Goal: Information Seeking & Learning: Check status

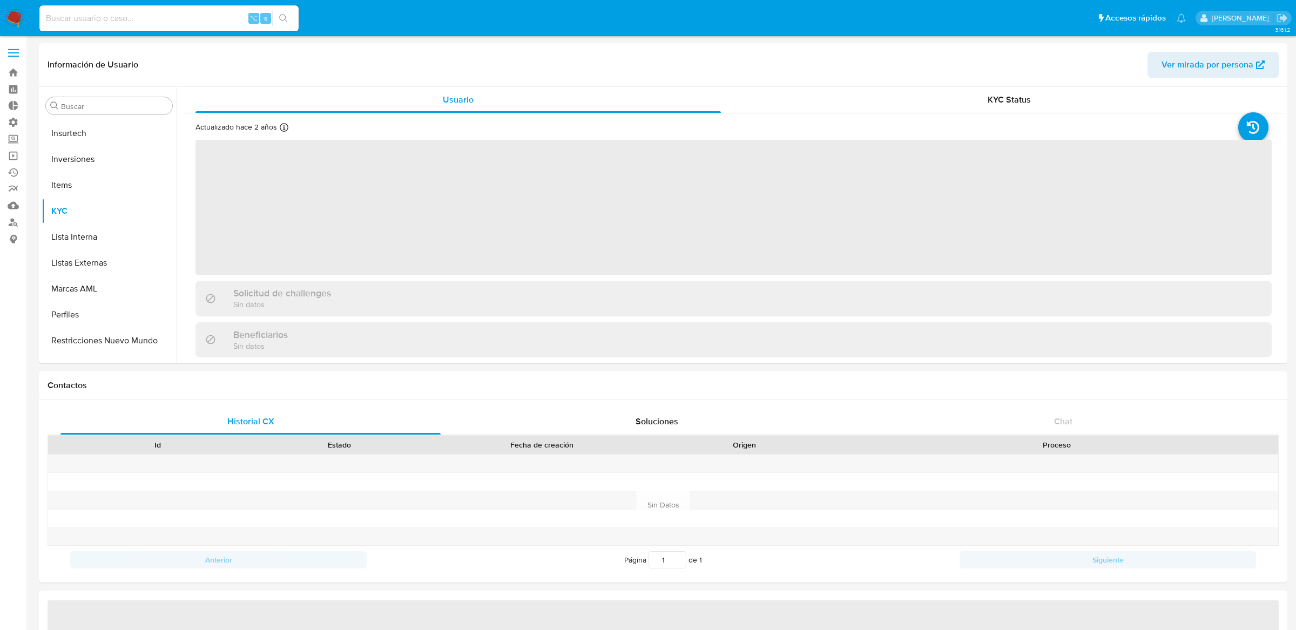
scroll to position [560, 0]
click at [177, 8] on div "⌥ s" at bounding box center [168, 18] width 259 height 26
click at [177, 20] on input at bounding box center [168, 18] width 259 height 14
paste input "1131204010"
type input "1131204010"
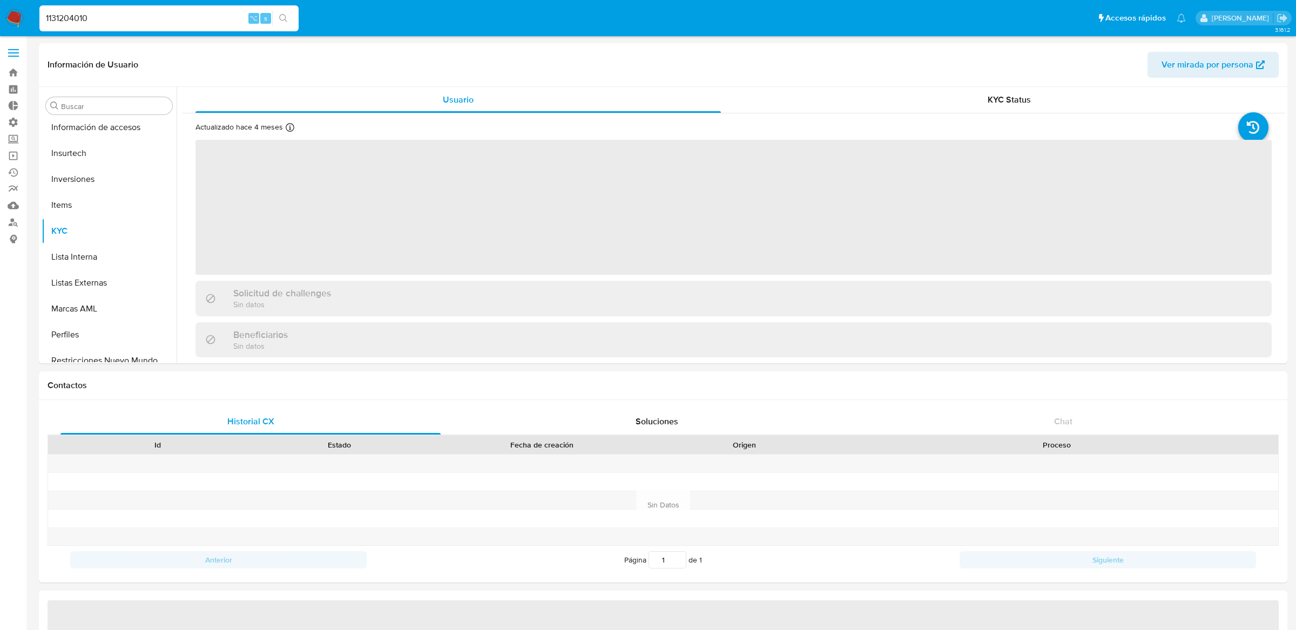
scroll to position [560, 0]
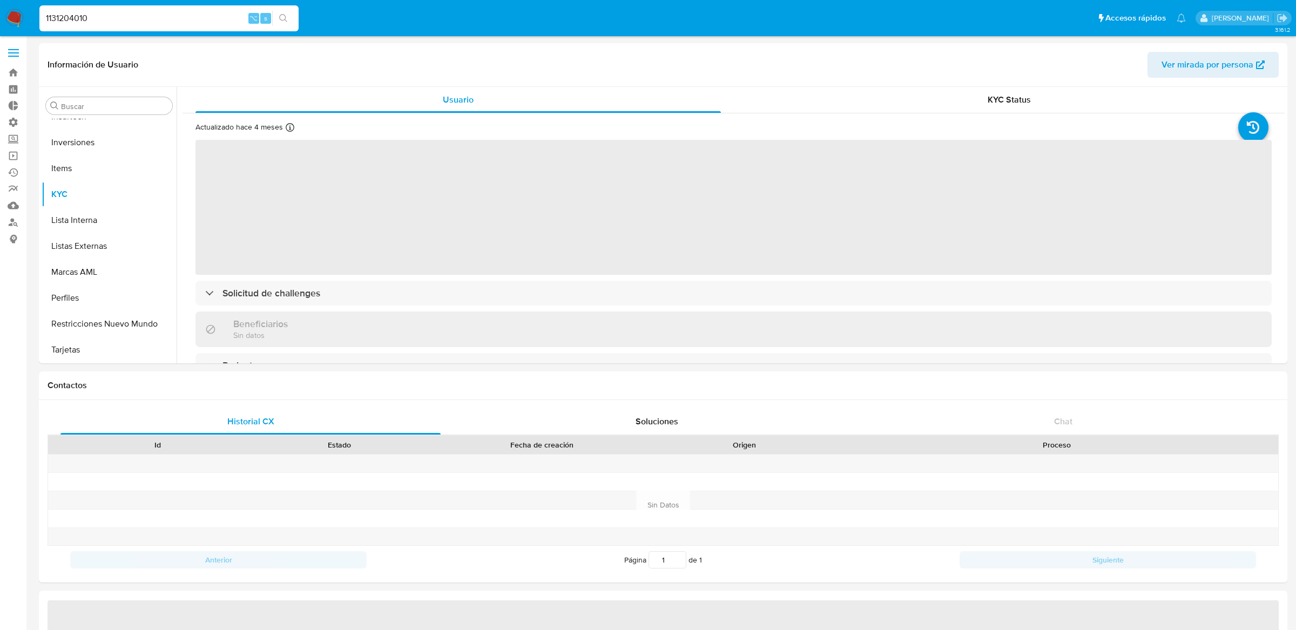
select select "10"
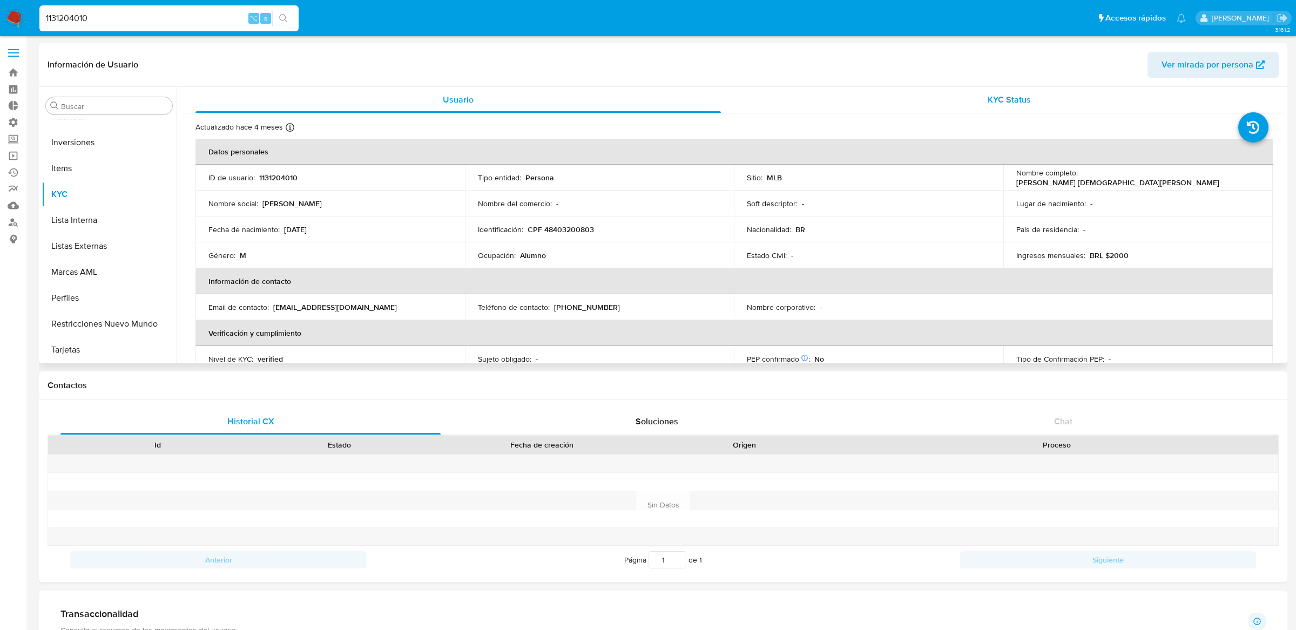
click at [897, 111] on div "KYC Status" at bounding box center [1010, 100] width 526 height 26
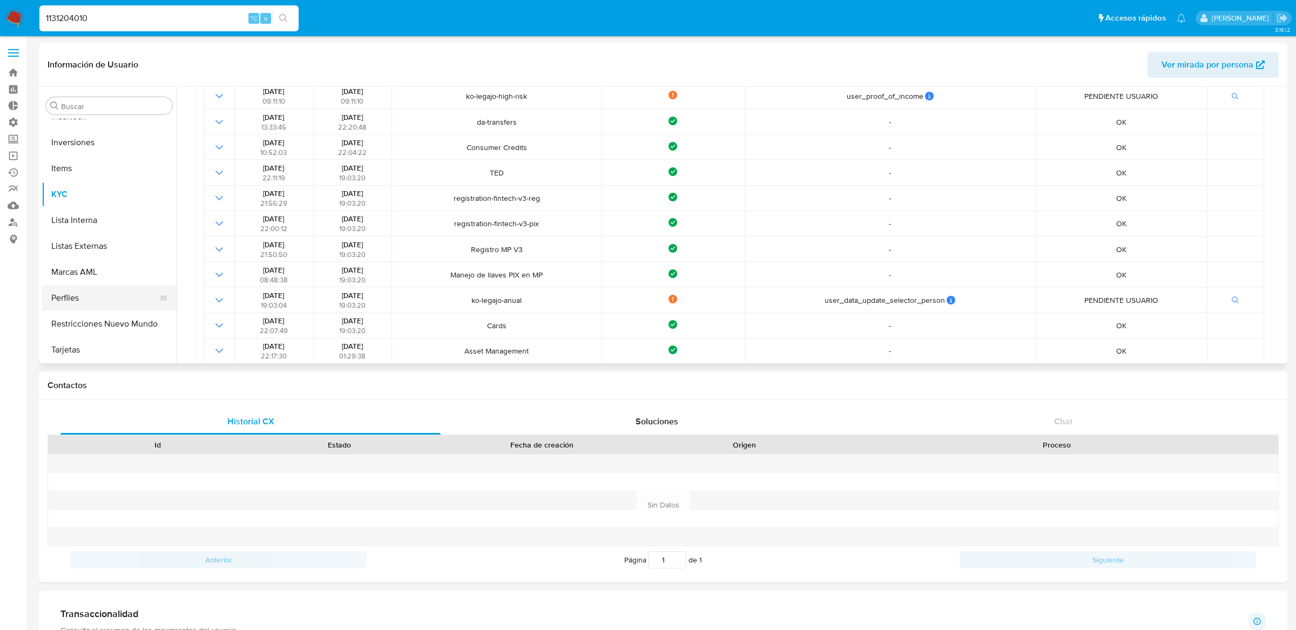
scroll to position [420, 0]
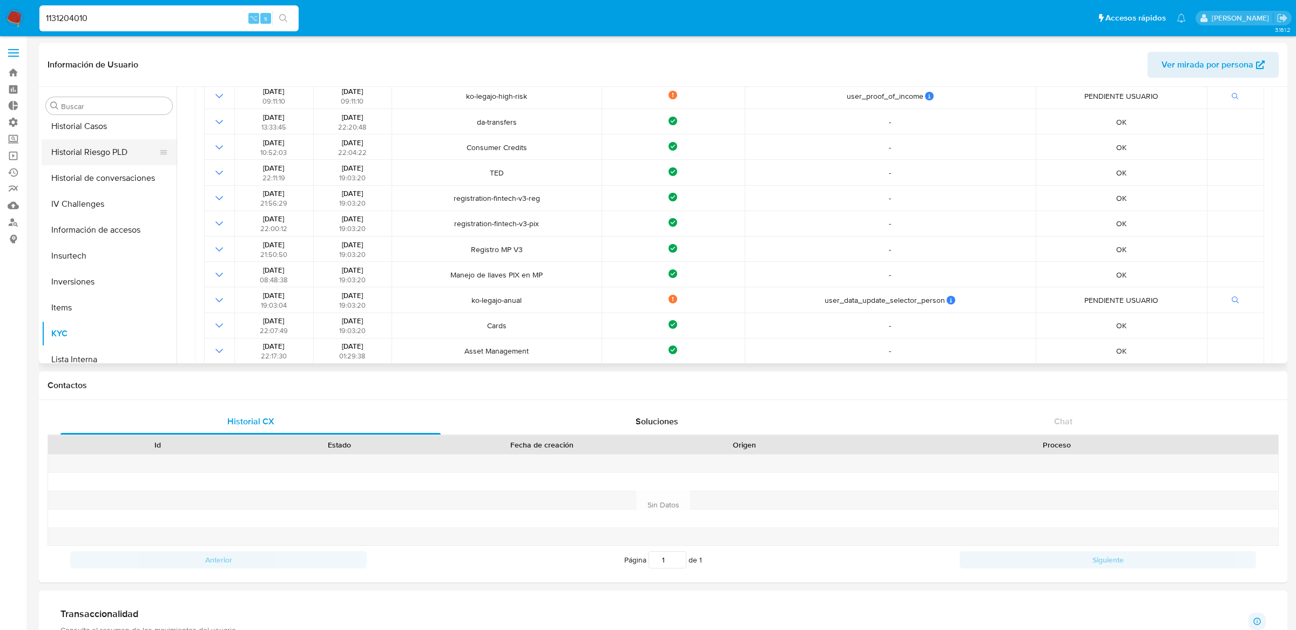
click at [119, 145] on button "Historial Riesgo PLD" at bounding box center [105, 152] width 126 height 26
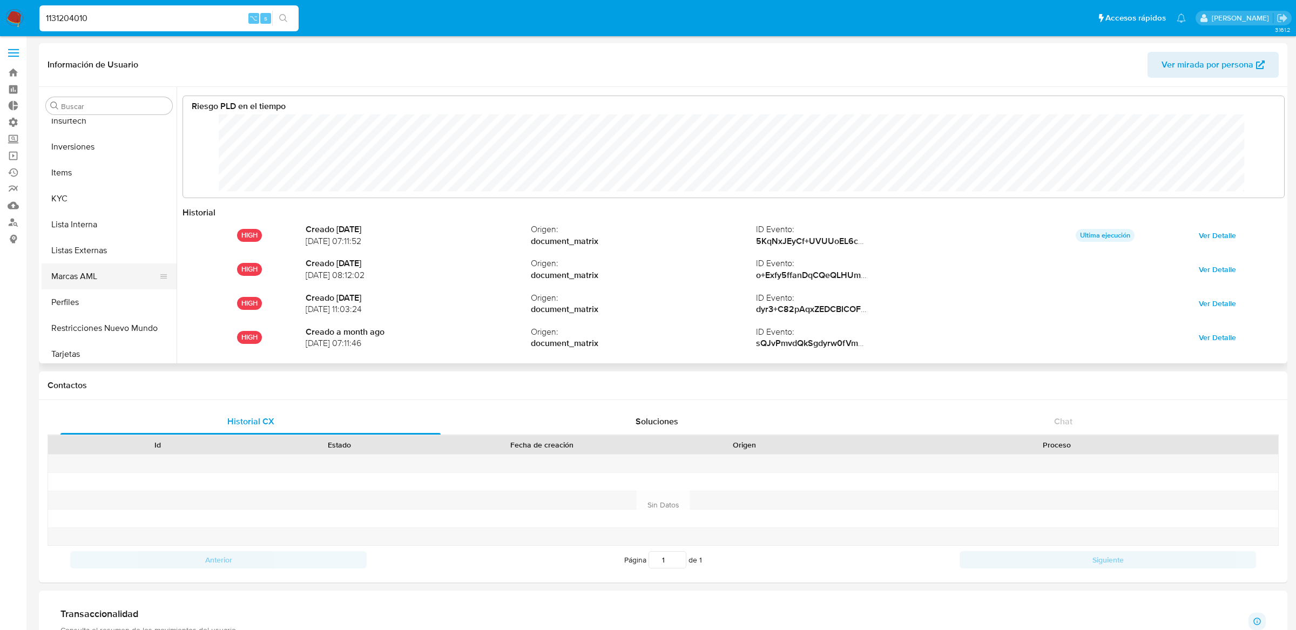
scroll to position [549, 0]
click at [111, 211] on button "KYC" at bounding box center [105, 205] width 126 height 26
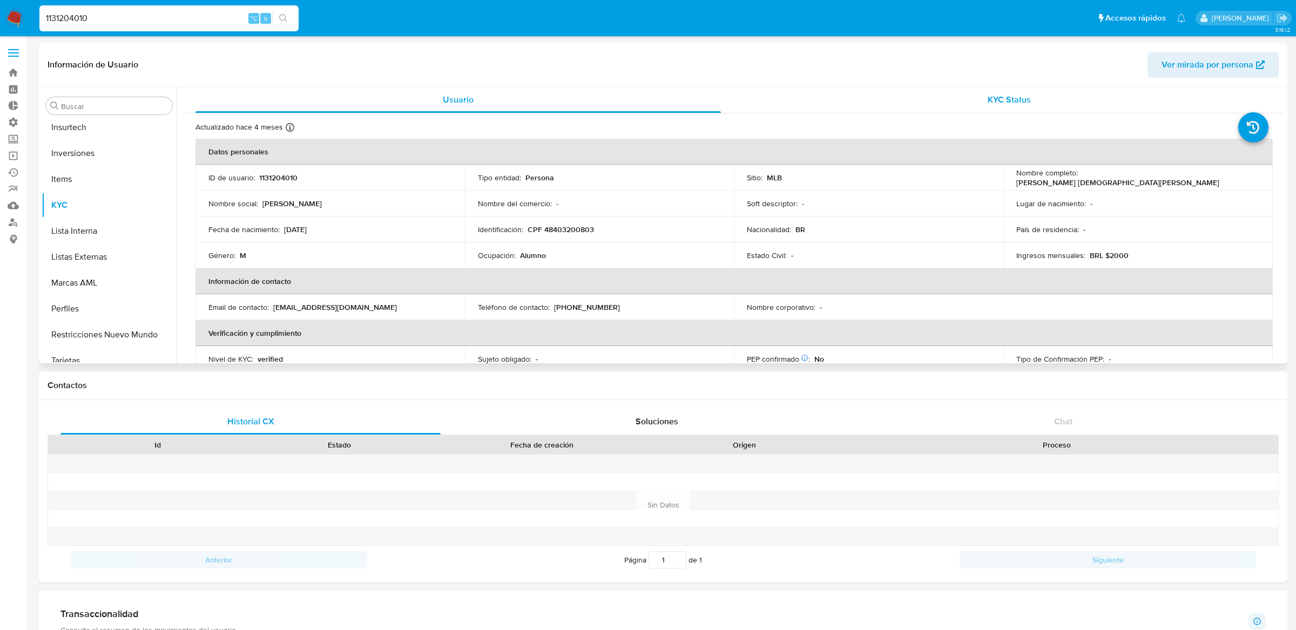
click at [989, 97] on span "KYC Status" at bounding box center [1009, 99] width 43 height 12
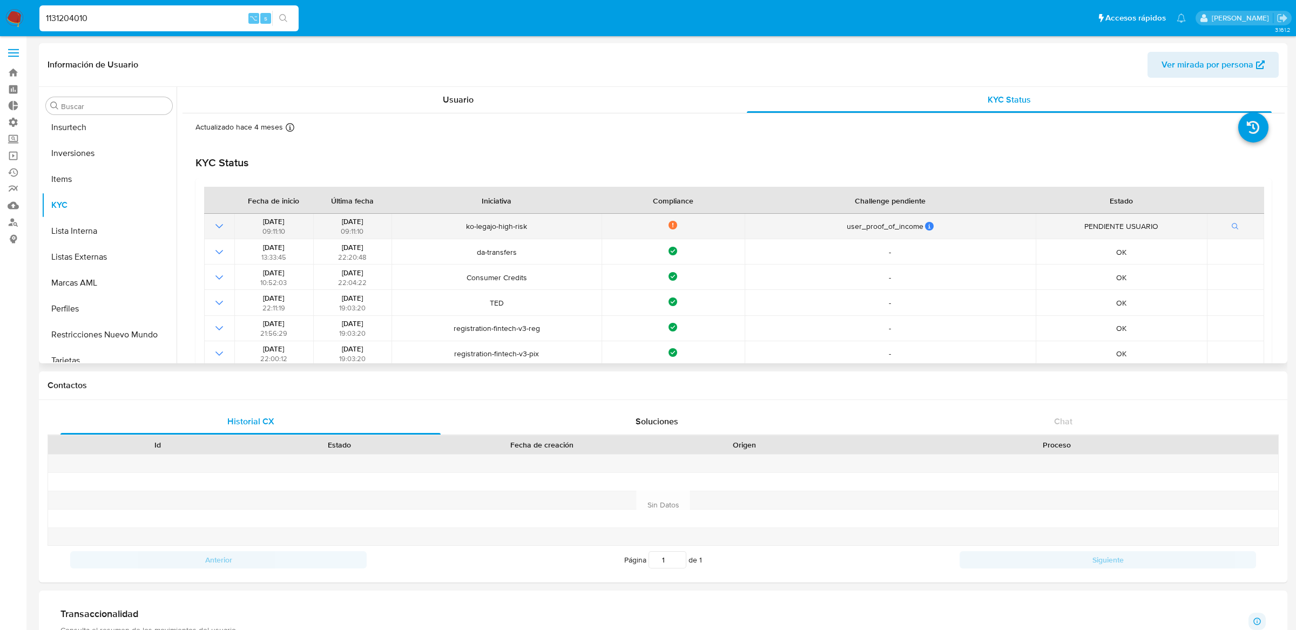
click at [222, 219] on td at bounding box center [219, 226] width 30 height 25
click at [221, 224] on icon "Mostrar operación" at bounding box center [219, 226] width 13 height 13
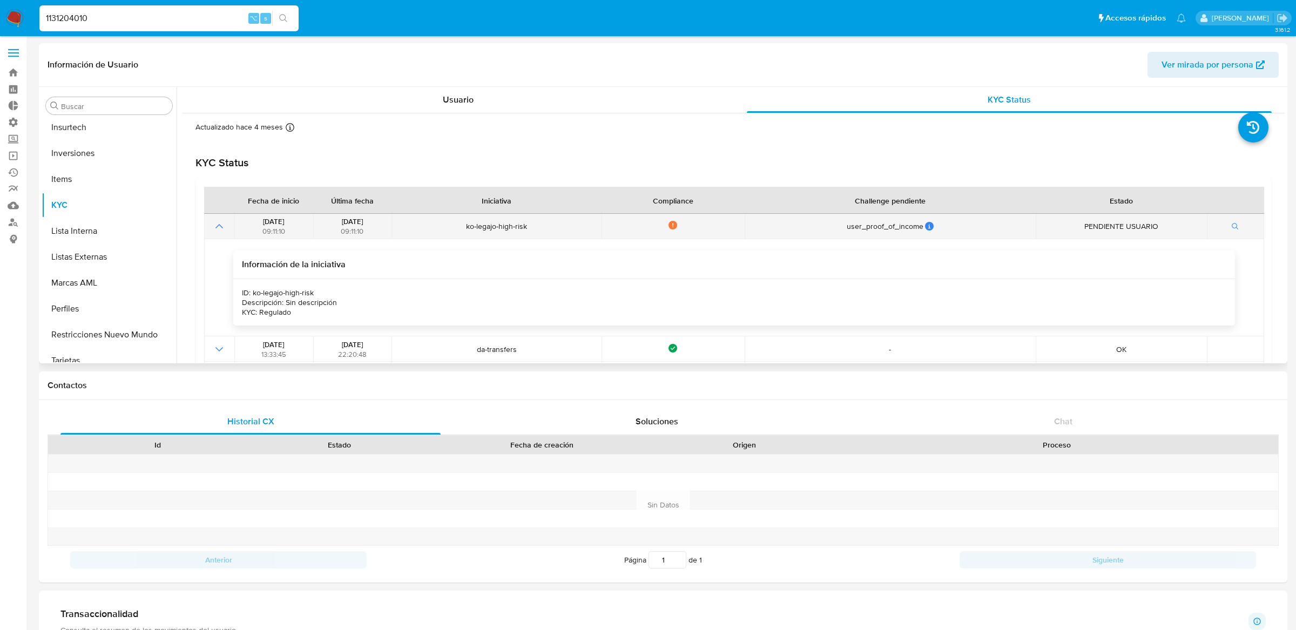
click at [221, 224] on icon "Mostrar operación" at bounding box center [219, 226] width 13 height 13
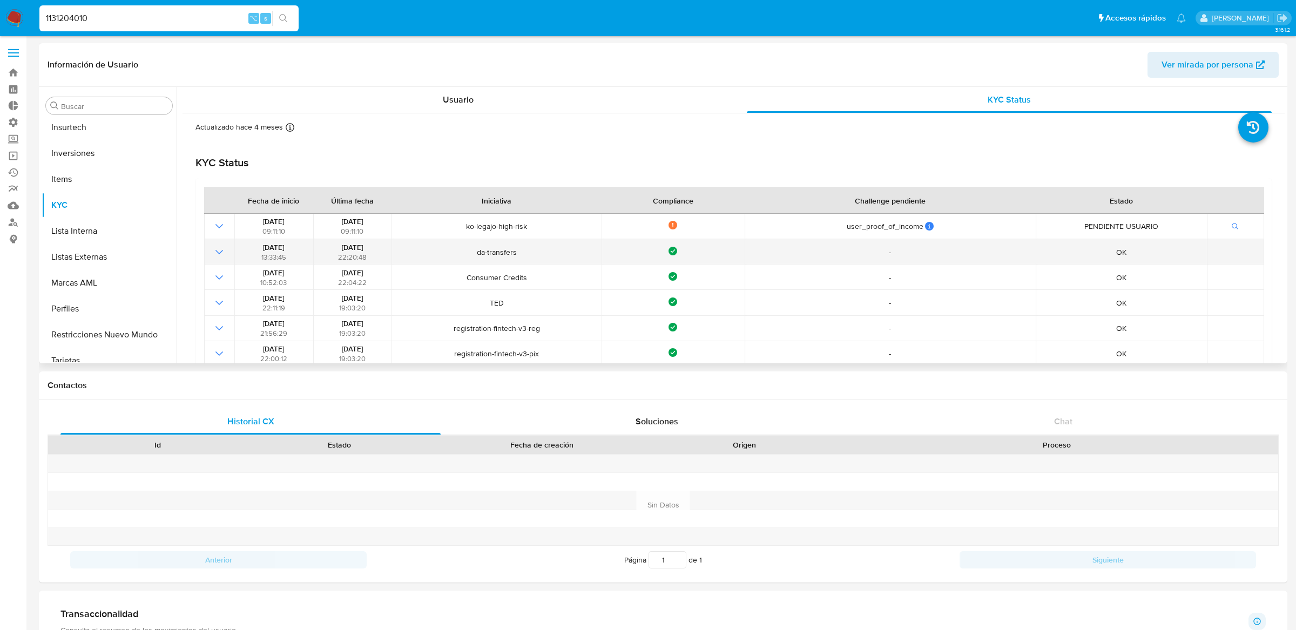
click at [221, 253] on icon "Mostrar operación" at bounding box center [219, 252] width 13 height 13
click at [221, 253] on icon "Mostrar operación" at bounding box center [220, 252] width 8 height 4
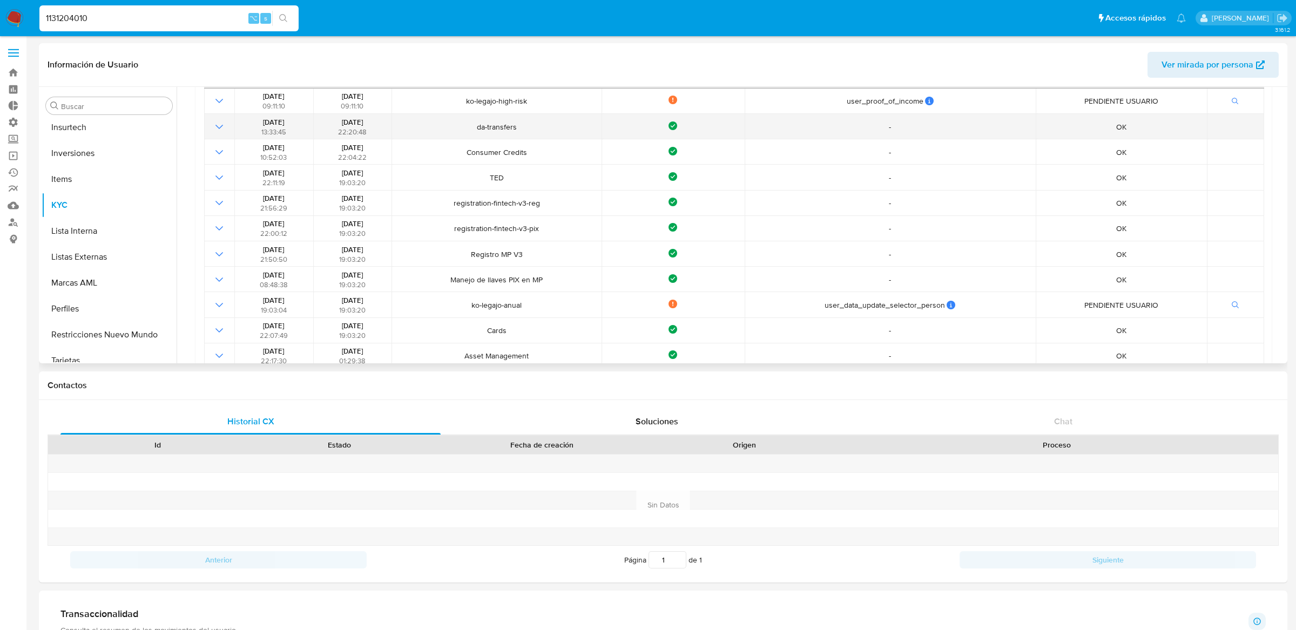
scroll to position [0, 0]
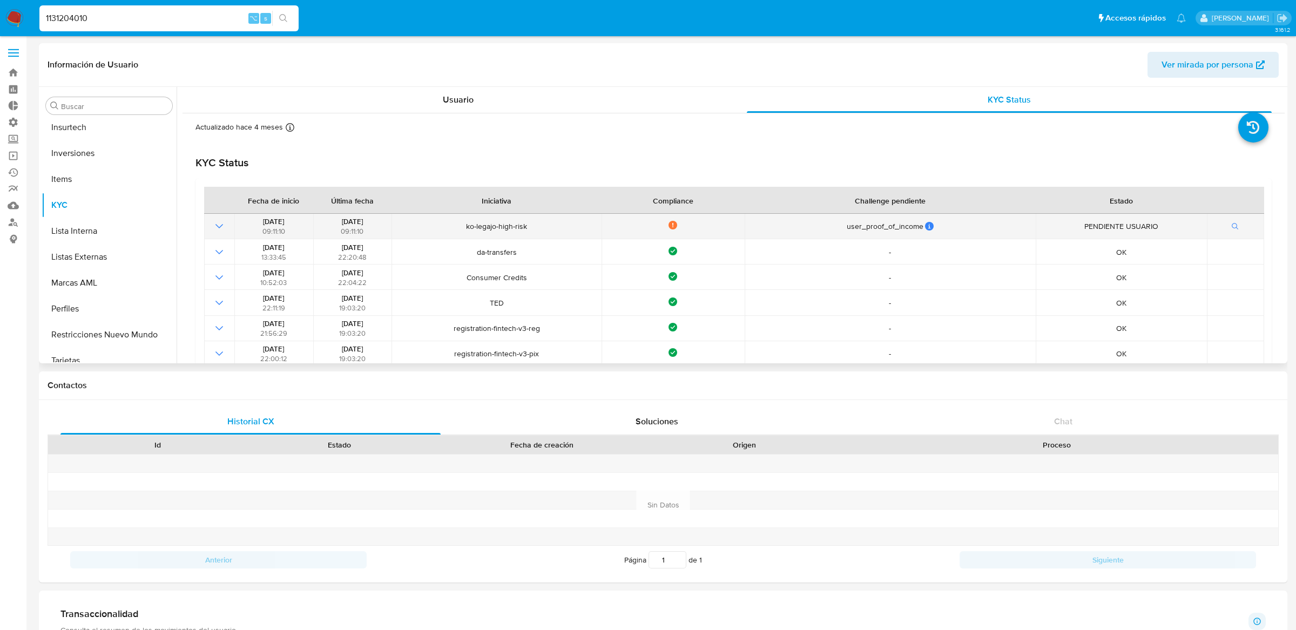
click at [221, 223] on icon "Mostrar operación" at bounding box center [219, 226] width 13 height 13
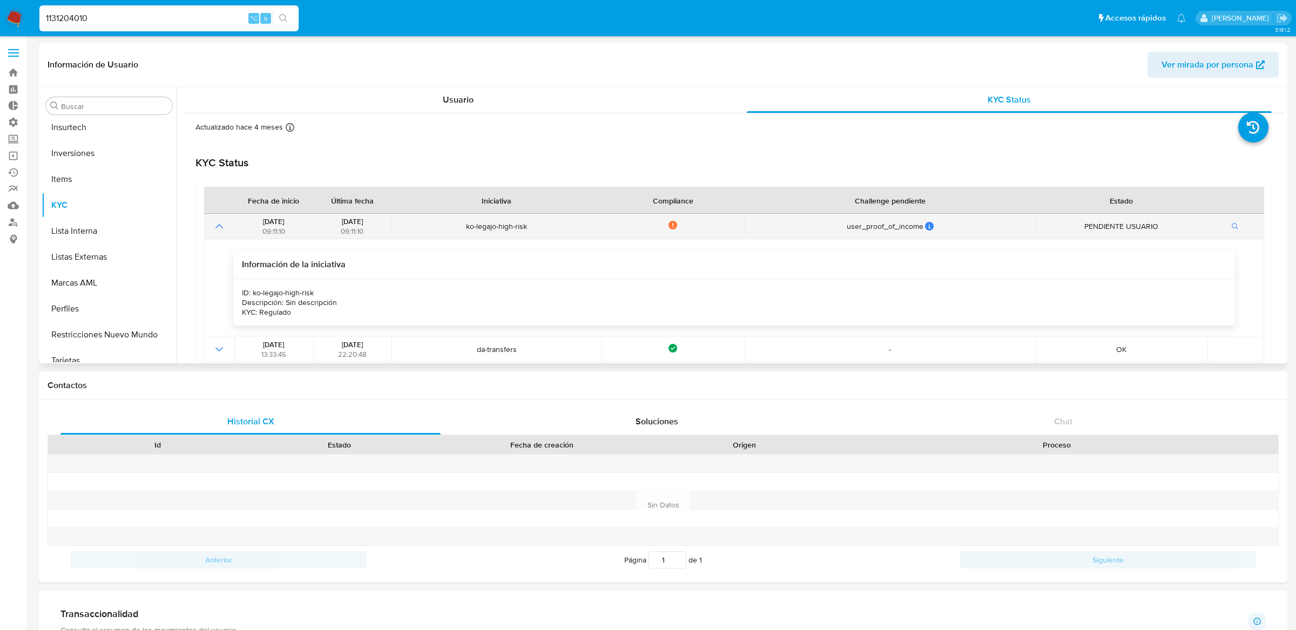
click at [221, 223] on icon "Mostrar operación" at bounding box center [219, 226] width 13 height 13
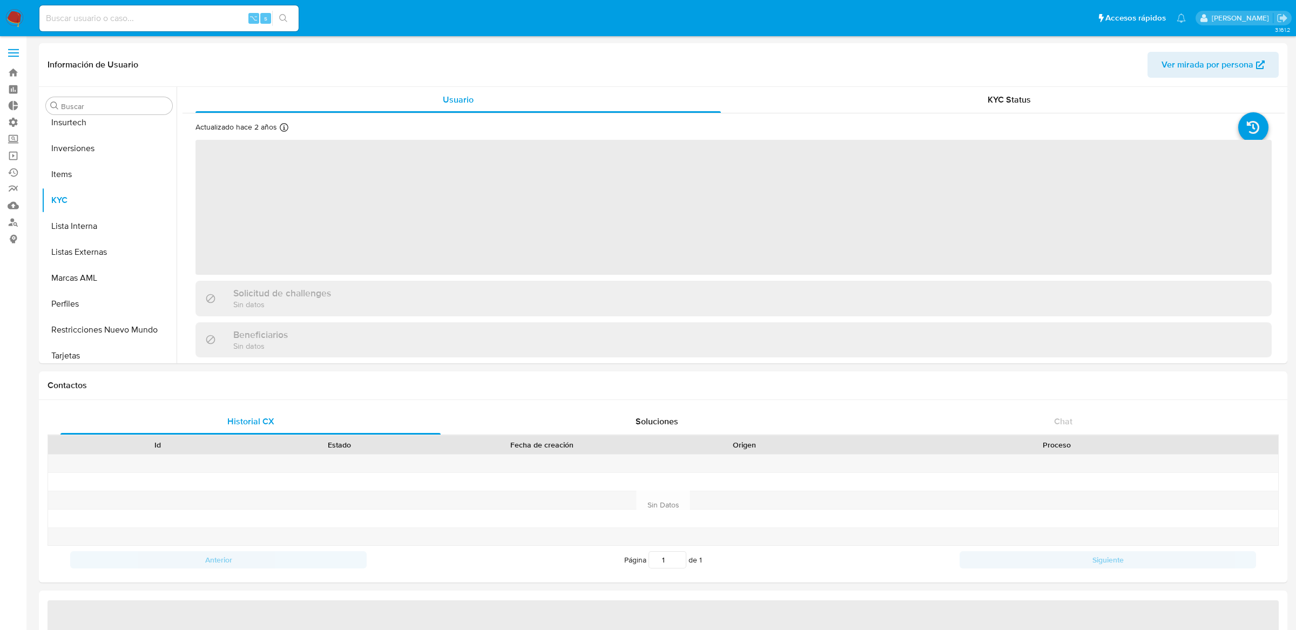
scroll to position [560, 0]
select select "10"
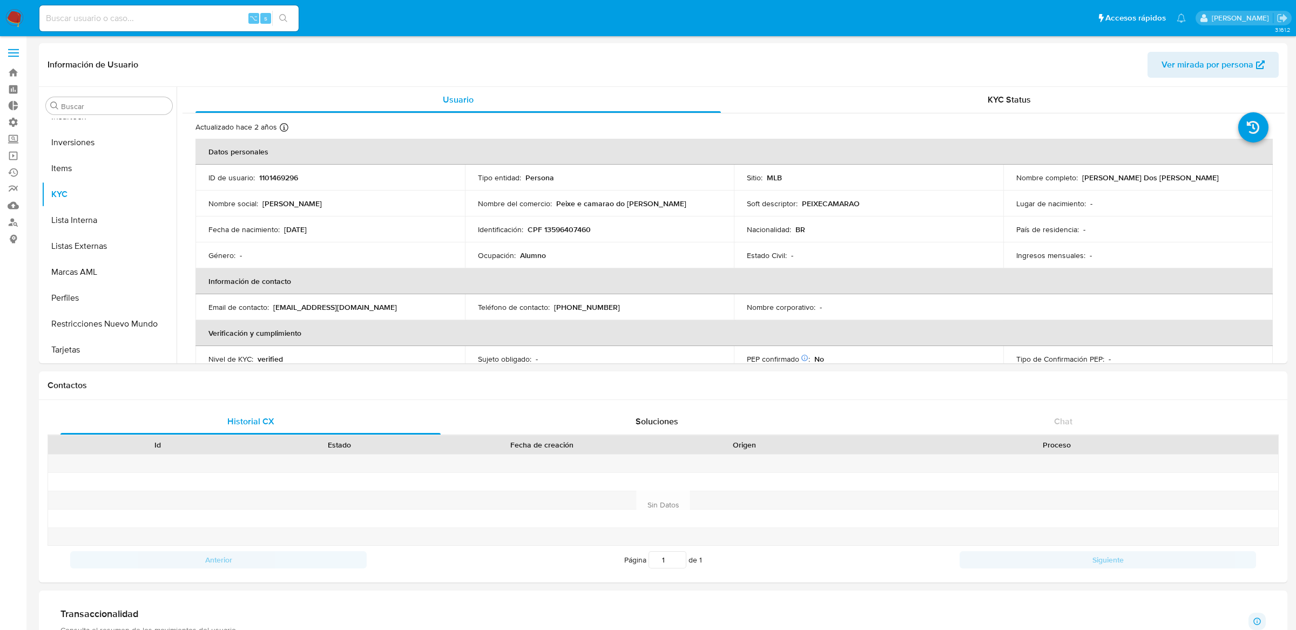
click at [206, 21] on input at bounding box center [168, 18] width 259 height 14
paste input "130702450"
type input "130702450"
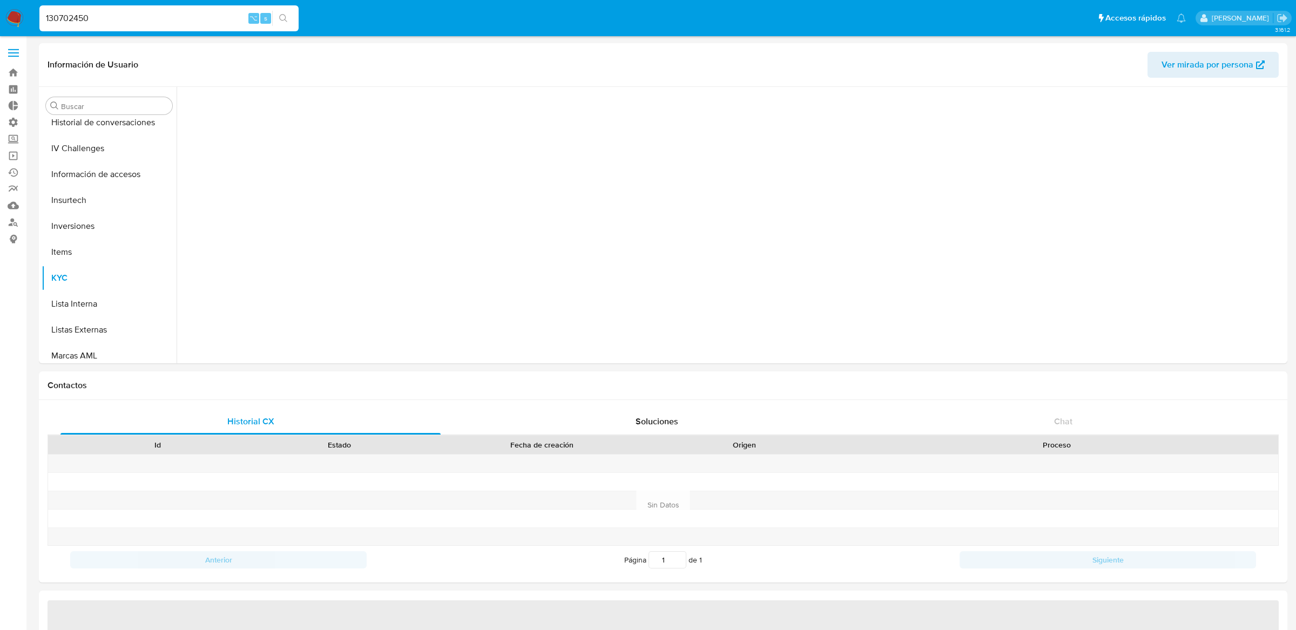
scroll to position [560, 0]
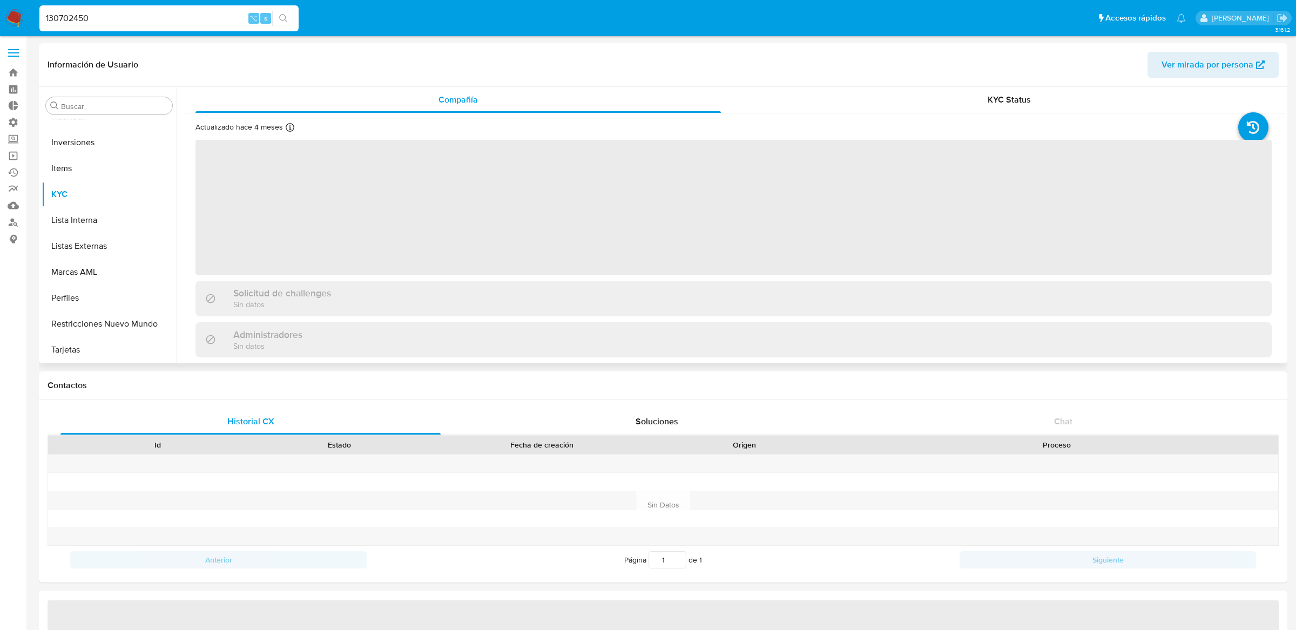
select select "10"
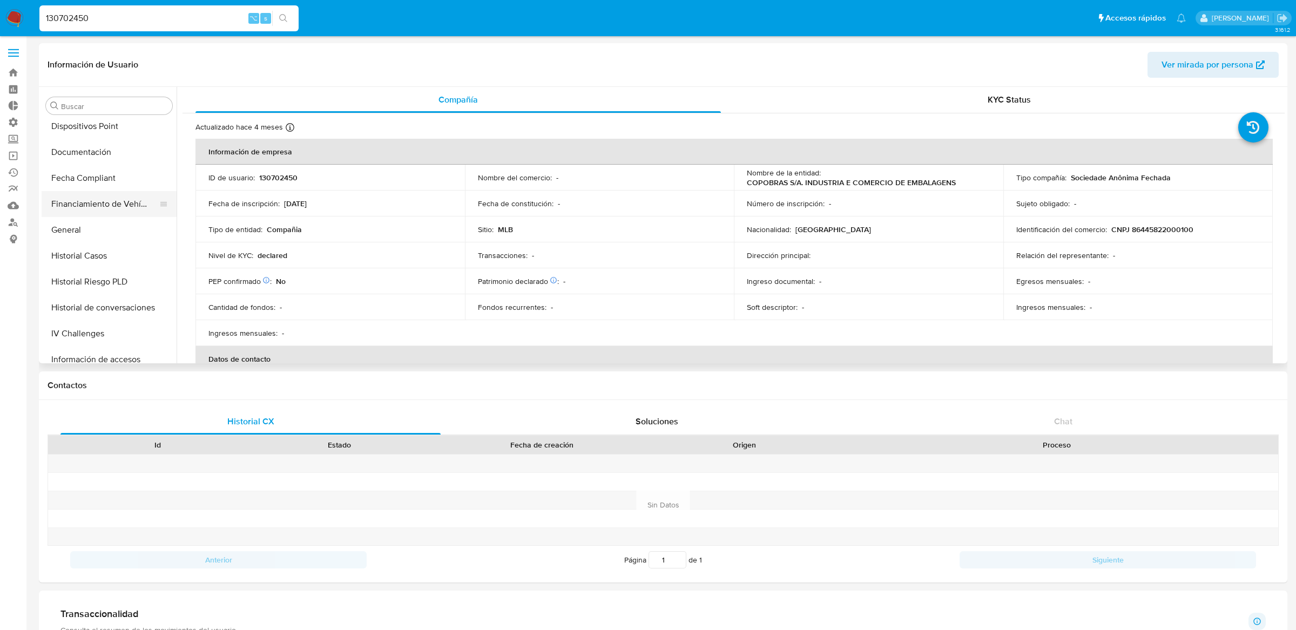
scroll to position [281, 0]
click at [123, 294] on button "Historial Riesgo PLD" at bounding box center [105, 292] width 126 height 26
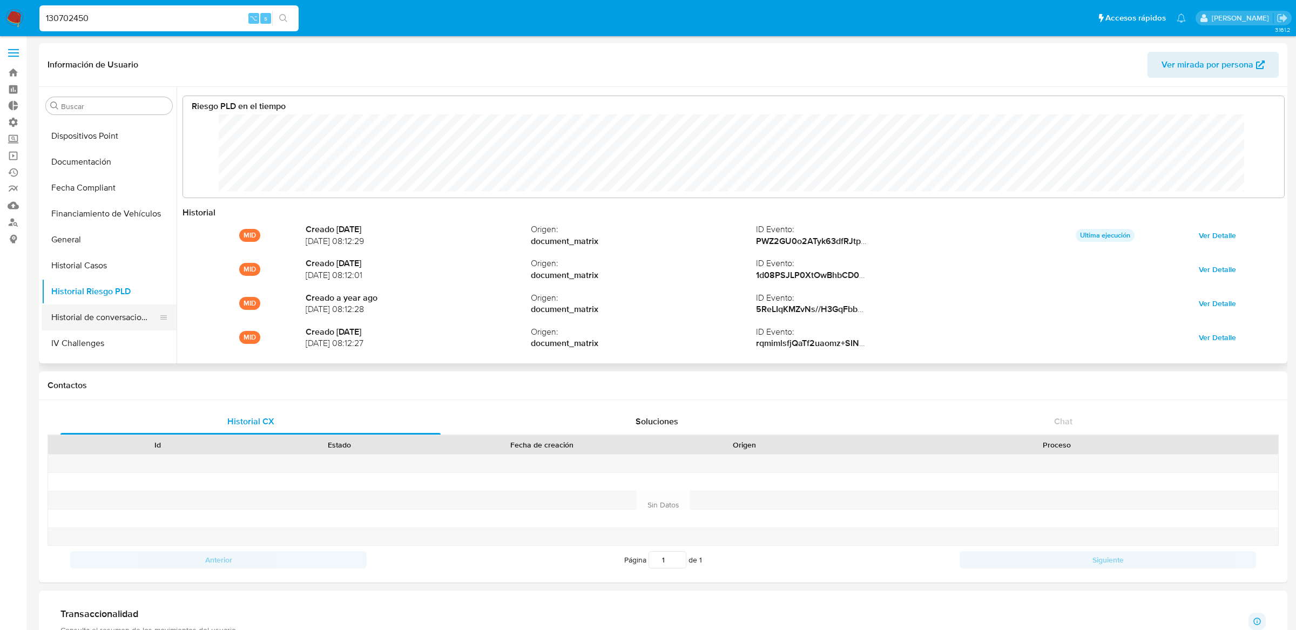
scroll to position [462, 0]
click at [104, 292] on button "KYC" at bounding box center [105, 292] width 126 height 26
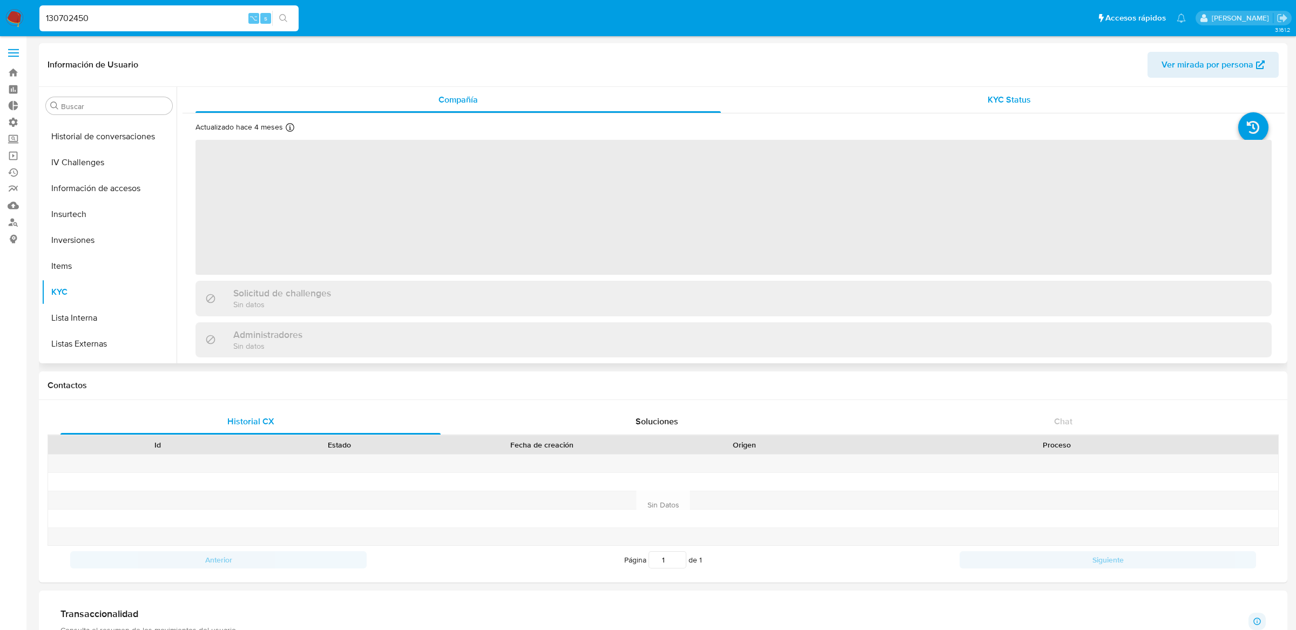
click at [945, 105] on div "KYC Status" at bounding box center [1010, 100] width 526 height 26
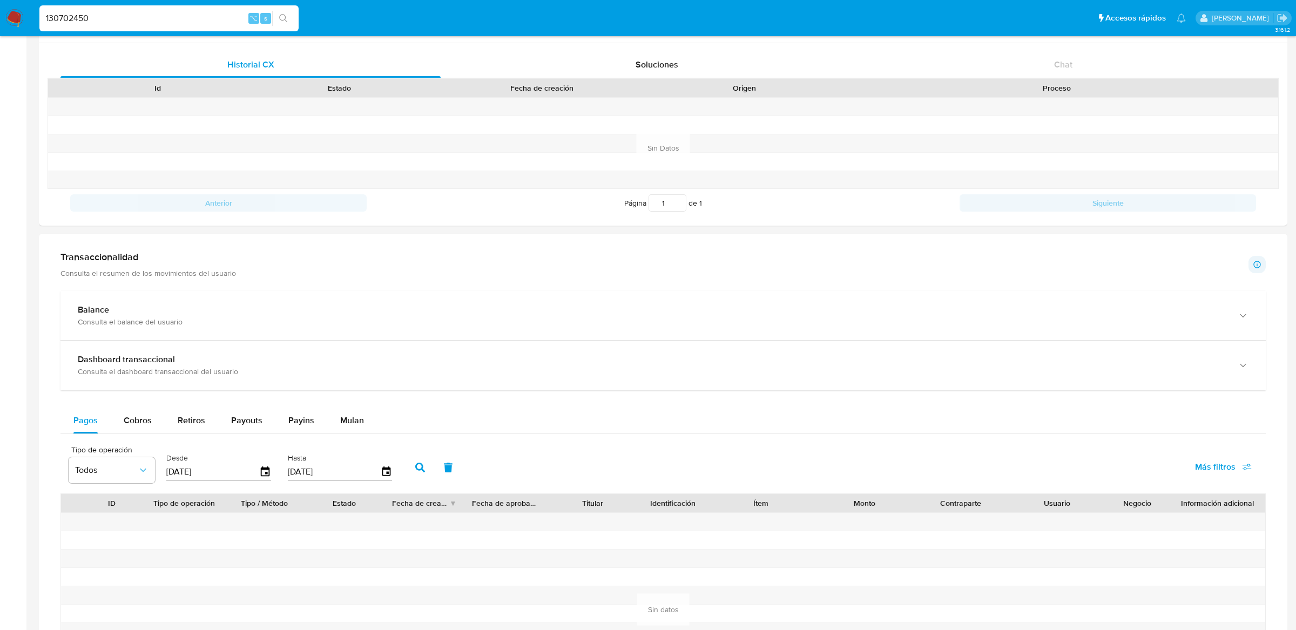
scroll to position [0, 0]
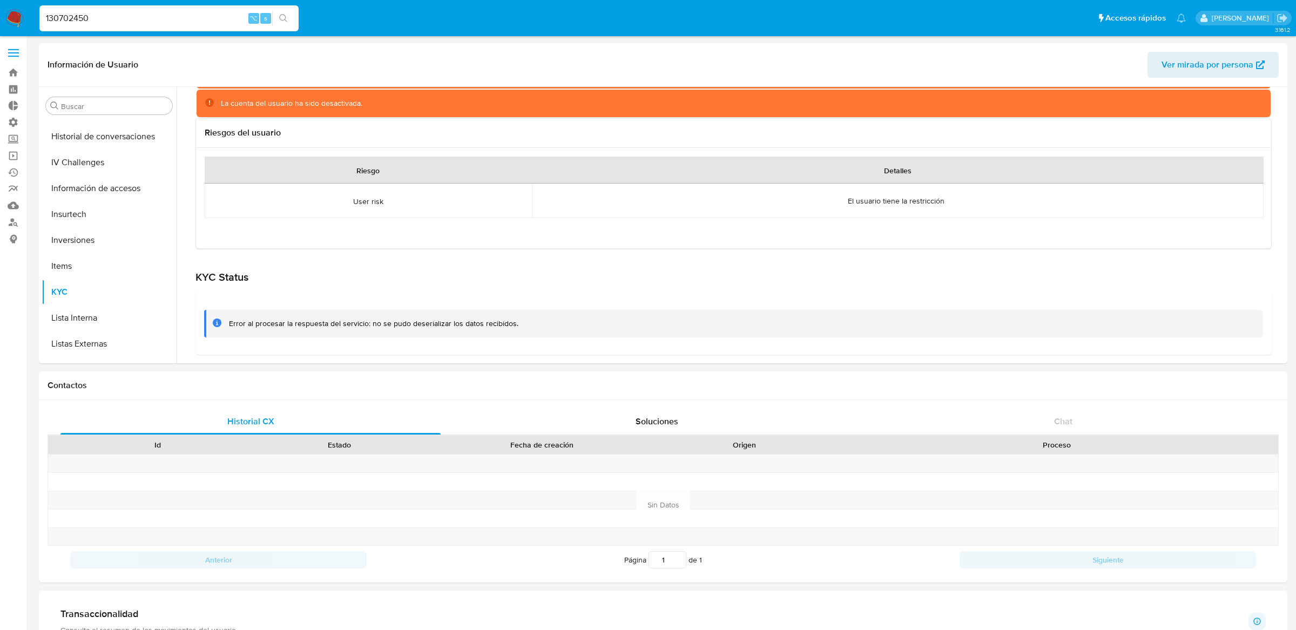
click at [214, 29] on div "130702450 ⌥ s" at bounding box center [168, 18] width 259 height 26
click at [214, 23] on input "130702450" at bounding box center [168, 18] width 259 height 14
paste input "208433277"
type input "208433277"
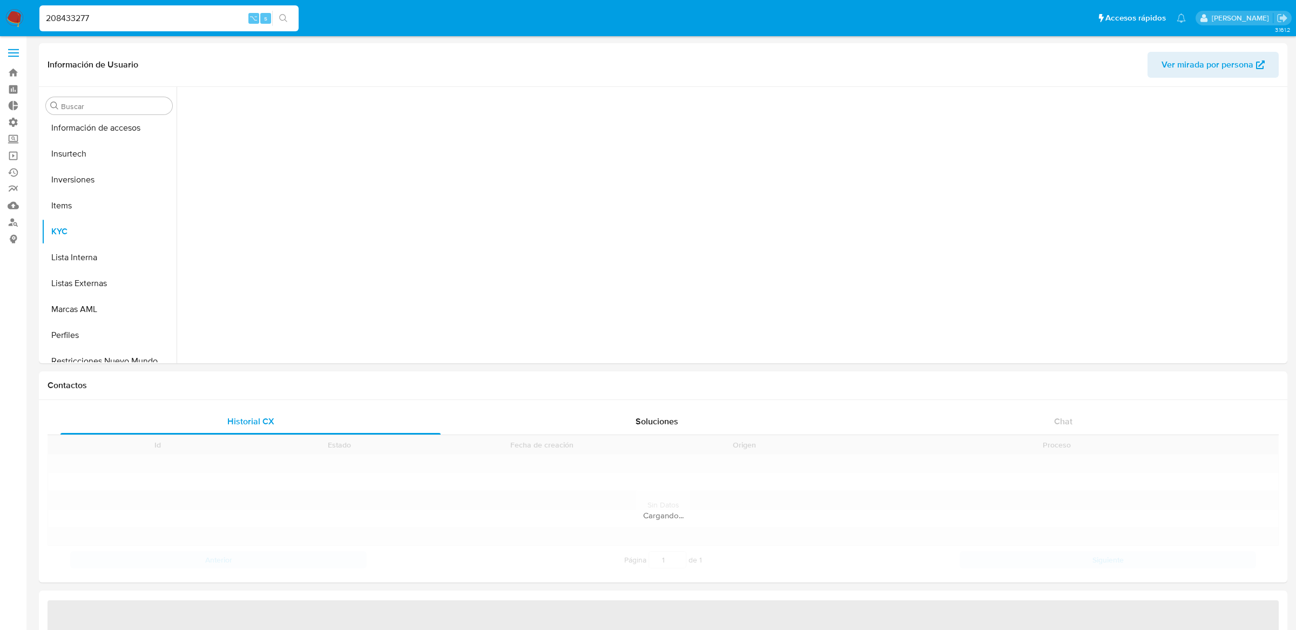
scroll to position [560, 0]
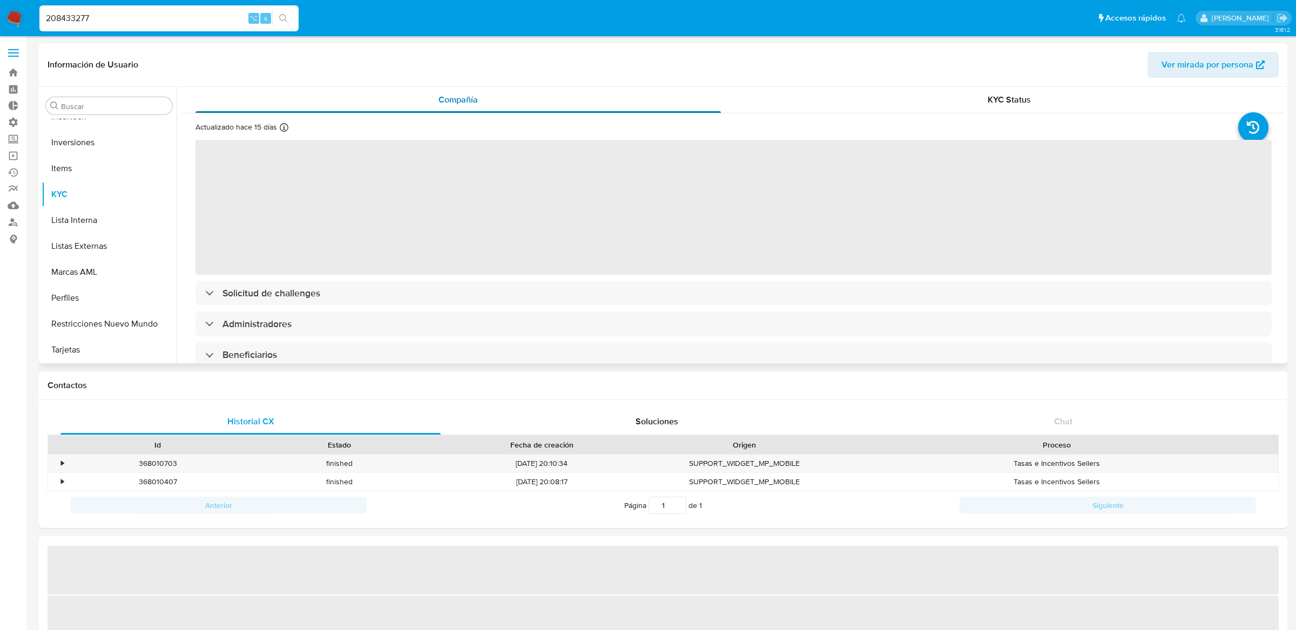
select select "10"
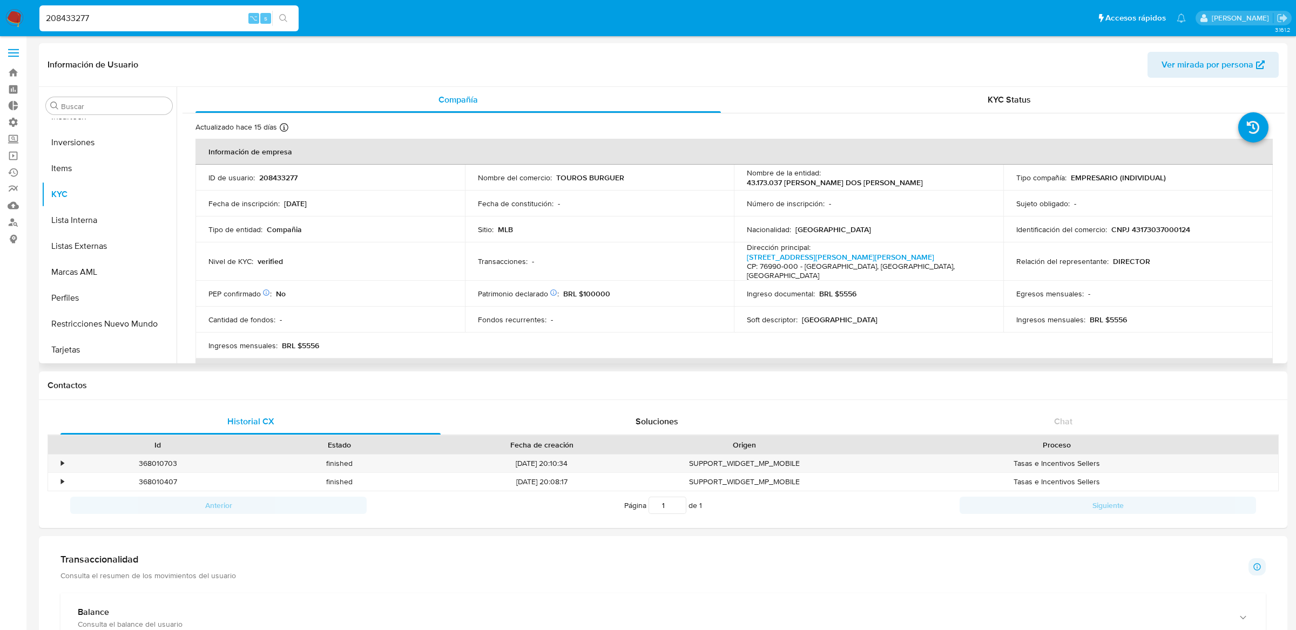
click at [848, 116] on div "Actualizado hace 15 días Creado: 19/06/2020 01:41:57 Actualizado: 11/09/2025 09…" at bounding box center [734, 561] width 1102 height 897
click at [857, 101] on div "KYC Status" at bounding box center [1010, 100] width 526 height 26
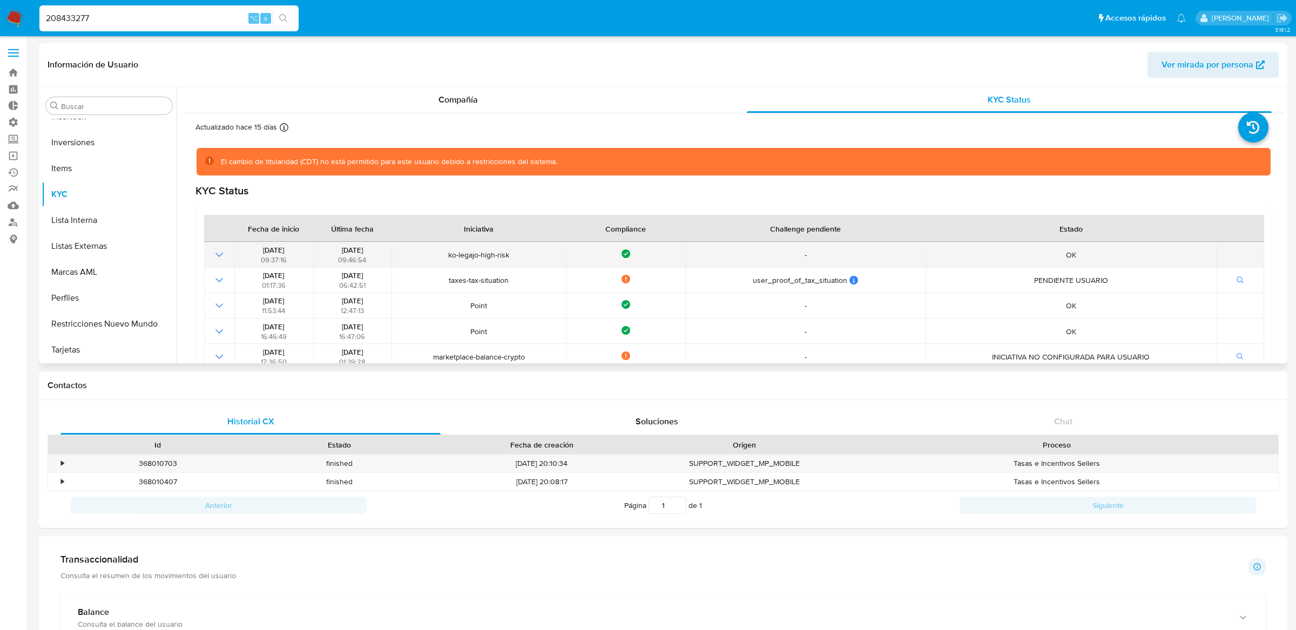
click at [219, 247] on td at bounding box center [219, 254] width 30 height 25
click at [219, 250] on icon "Mostrar operación" at bounding box center [219, 254] width 13 height 13
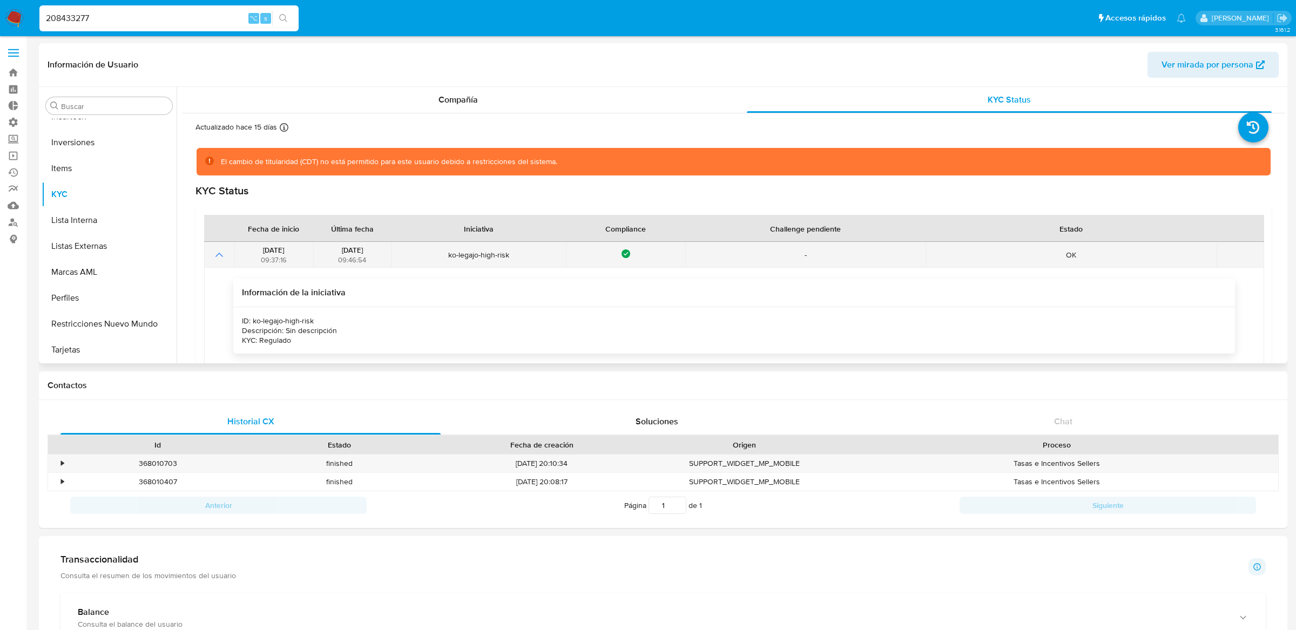
click at [219, 252] on icon "Mostrar operación" at bounding box center [219, 254] width 13 height 13
